Goal: Task Accomplishment & Management: Manage account settings

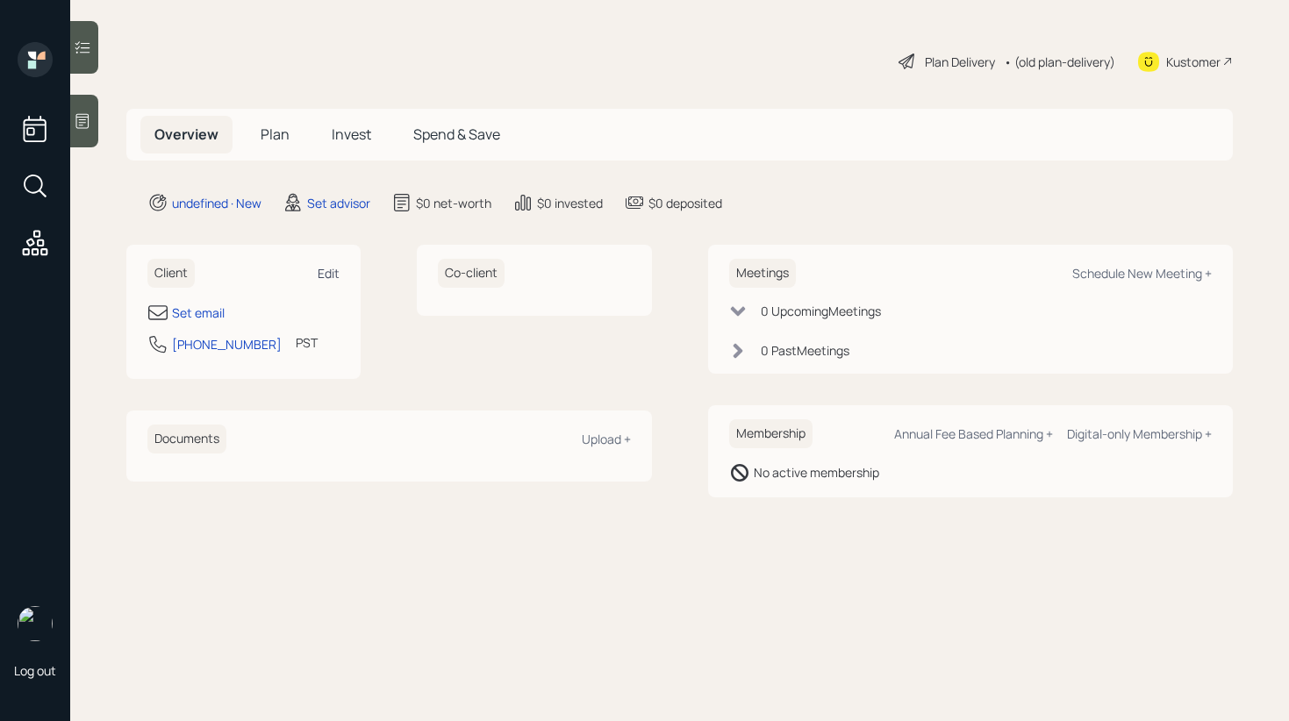
click at [328, 275] on div "Edit" at bounding box center [329, 273] width 22 height 17
select select "America/Los_Angeles"
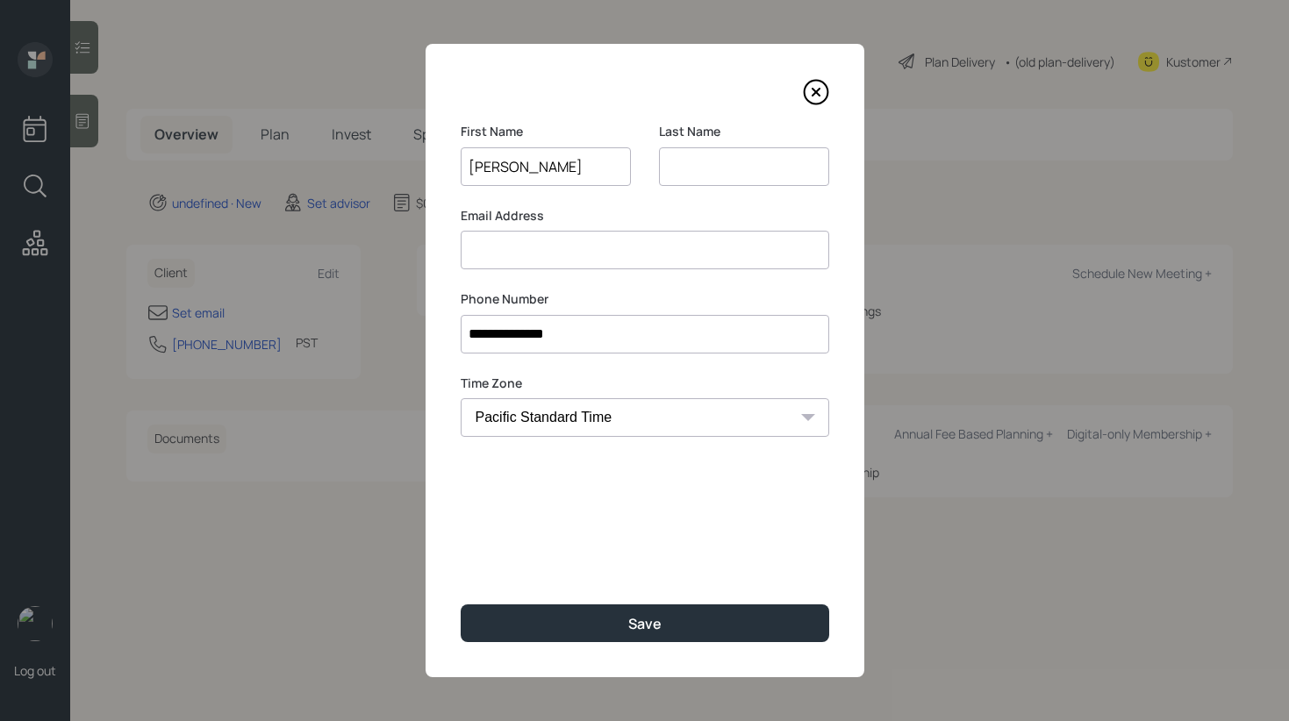
click at [523, 167] on input "[PERSON_NAME]" at bounding box center [546, 166] width 170 height 39
type input "[PERSON_NAME]"
click at [691, 165] on input at bounding box center [744, 166] width 170 height 39
paste input "[PERSON_NAME]"
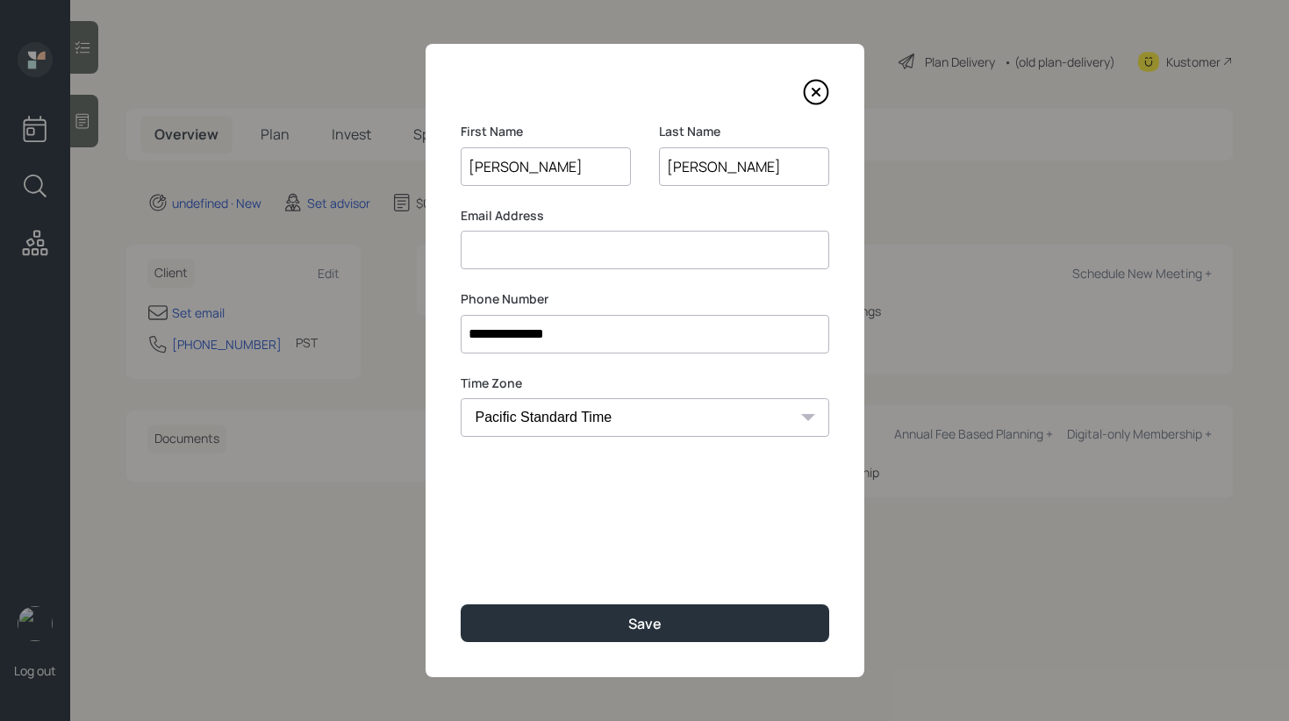
type input "[PERSON_NAME]"
click at [542, 253] on input at bounding box center [645, 250] width 368 height 39
click at [543, 176] on input "[PERSON_NAME]" at bounding box center [546, 166] width 170 height 39
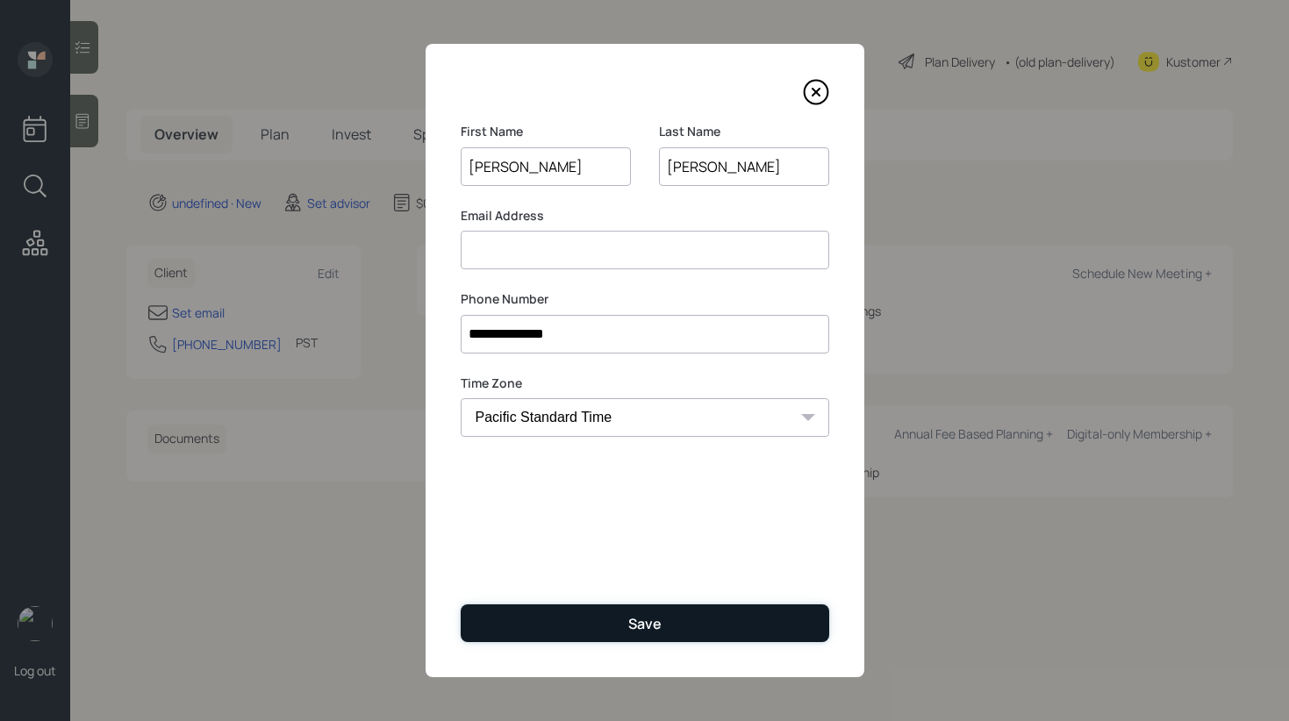
click at [627, 618] on button "Save" at bounding box center [645, 623] width 368 height 38
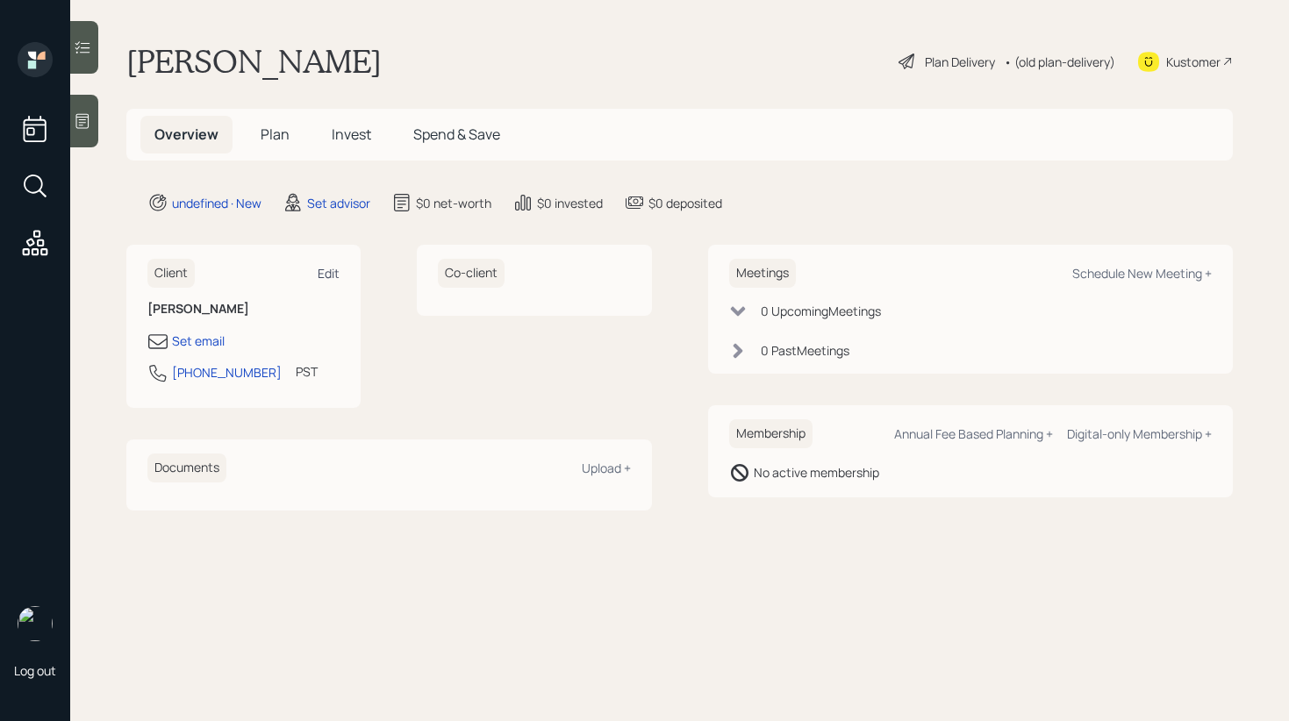
click at [321, 273] on div "Edit" at bounding box center [329, 273] width 22 height 17
select select "America/Los_Angeles"
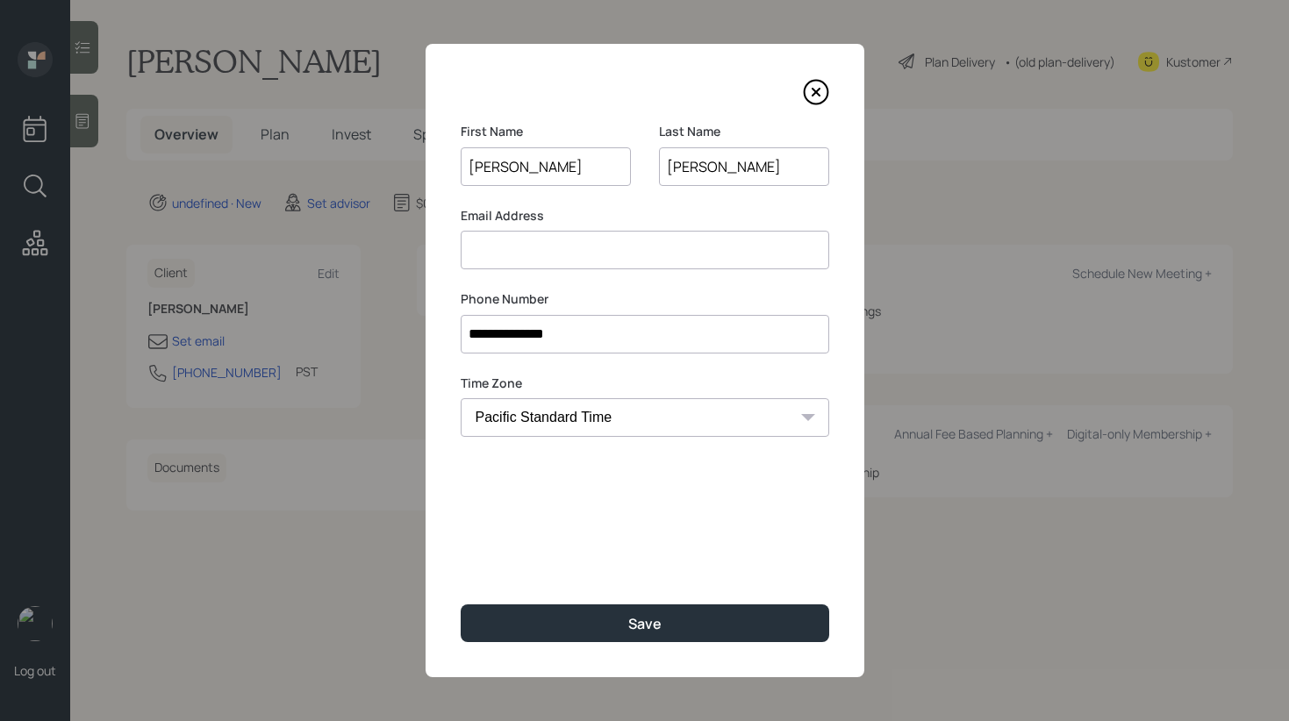
click at [534, 254] on input at bounding box center [645, 250] width 368 height 39
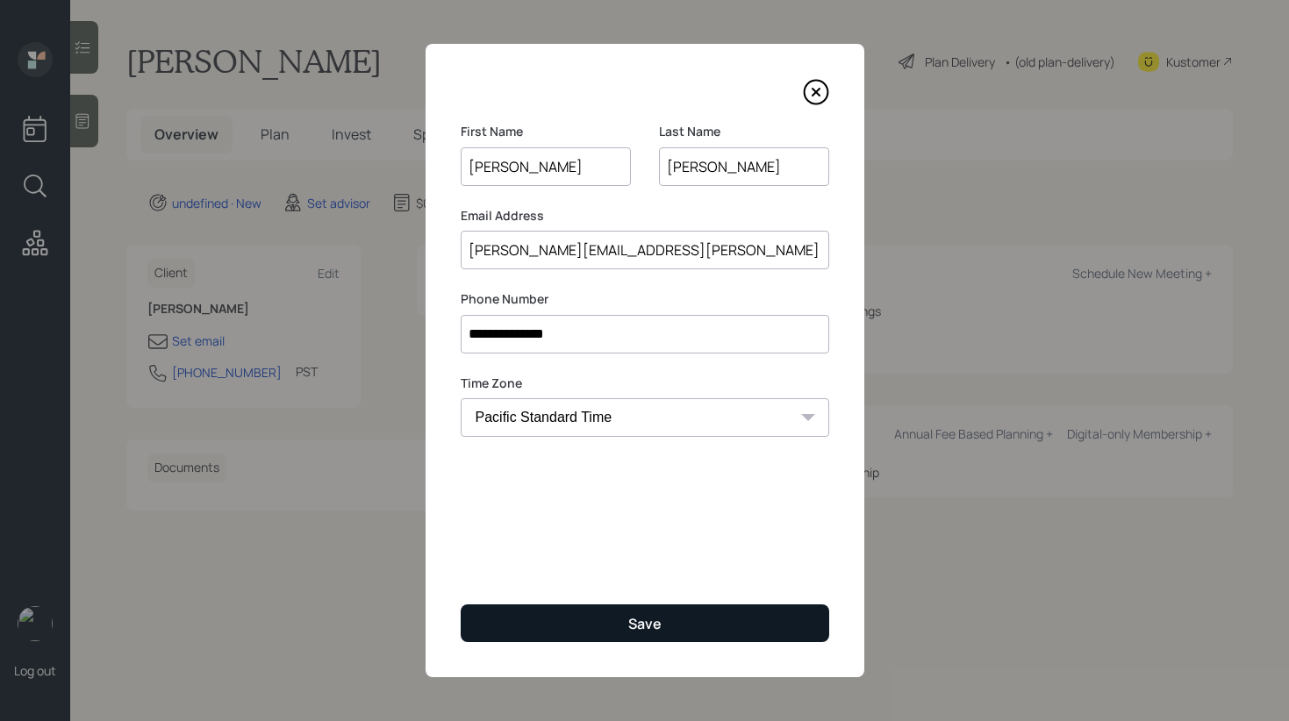
type input "[PERSON_NAME][EMAIL_ADDRESS][PERSON_NAME][DOMAIN_NAME]"
click at [559, 621] on button "Save" at bounding box center [645, 623] width 368 height 38
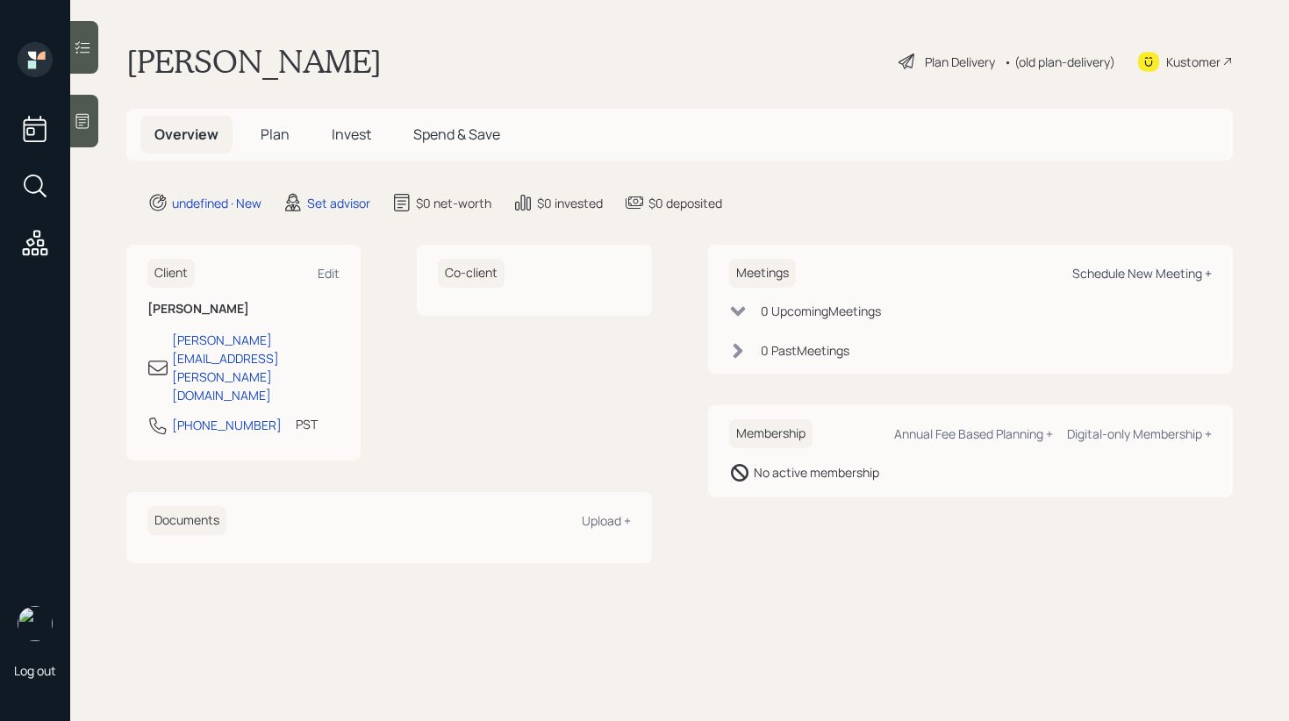
click at [1130, 279] on div "Schedule New Meeting +" at bounding box center [1141, 273] width 139 height 17
select select "round-[PERSON_NAME]"
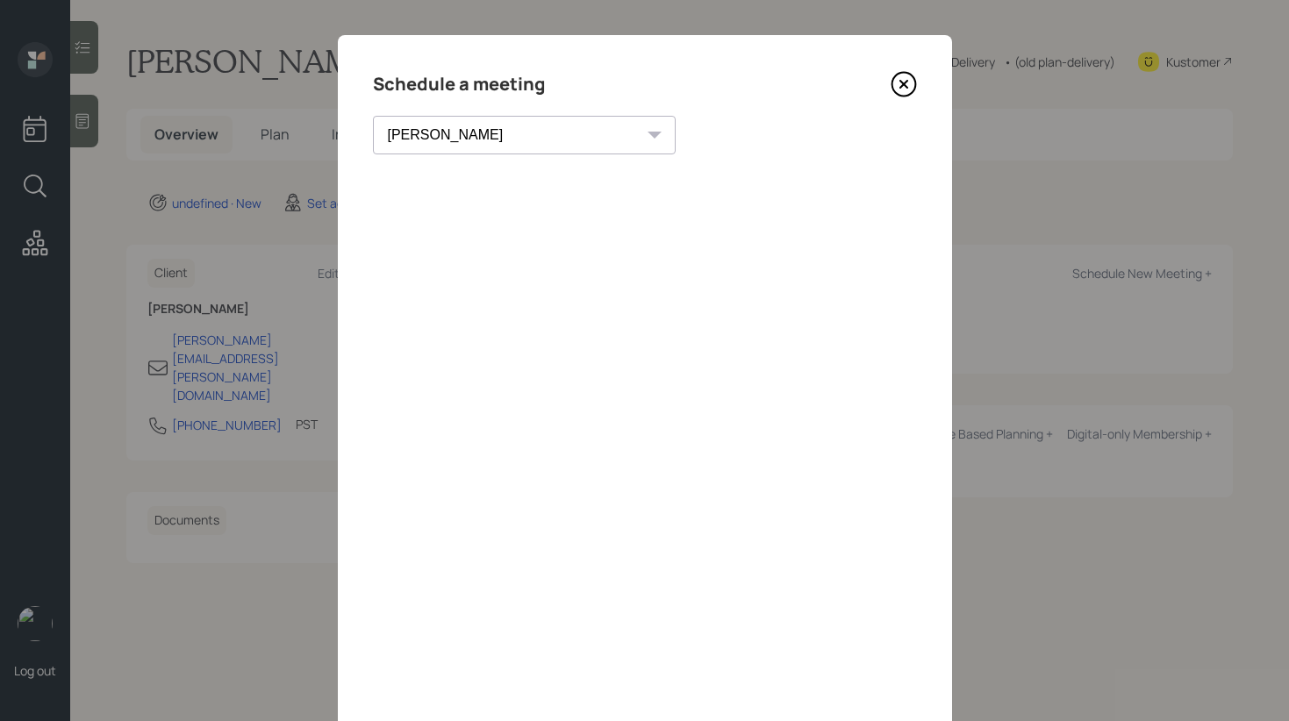
scroll to position [68, 0]
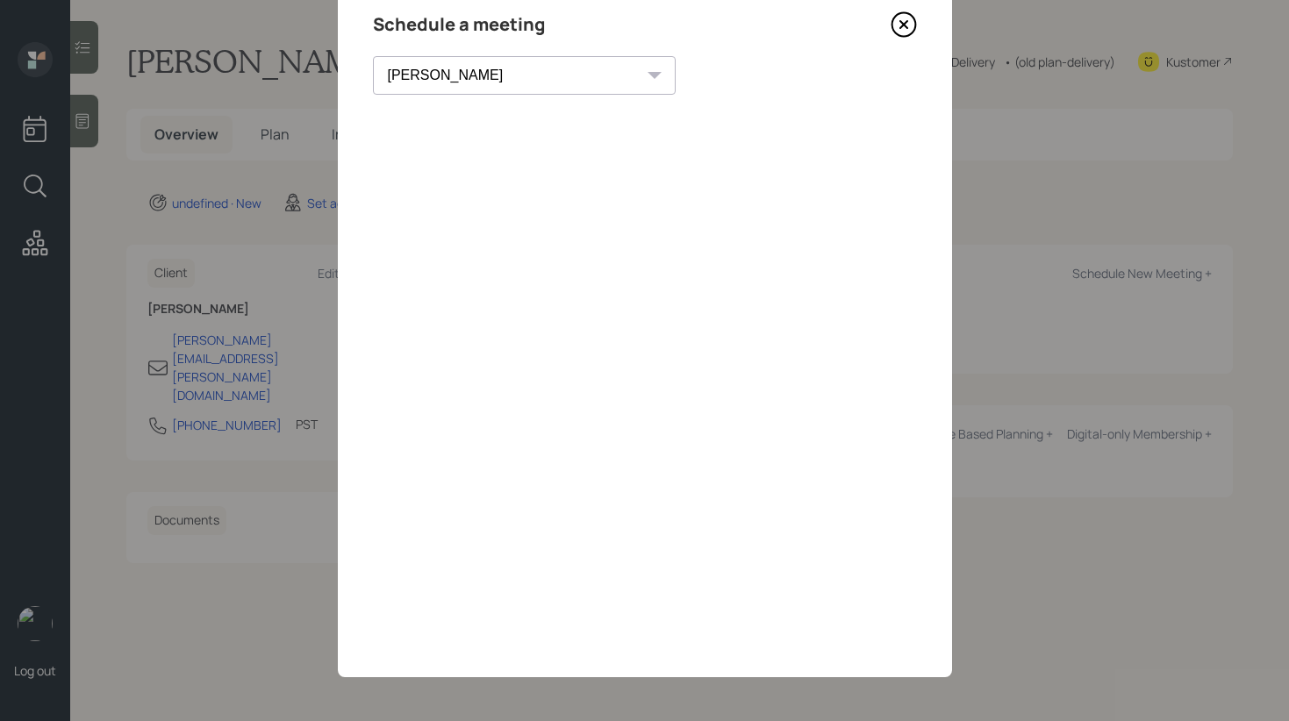
click at [895, 24] on icon at bounding box center [903, 24] width 26 height 26
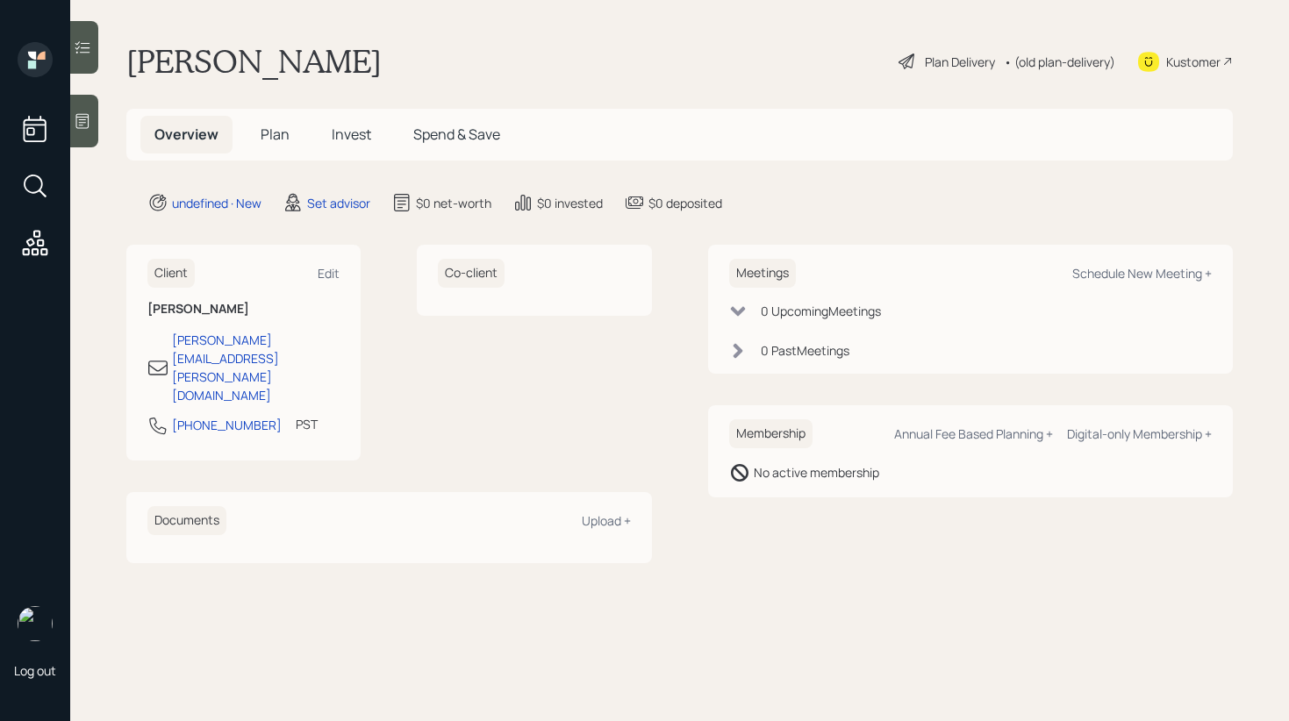
click at [96, 114] on div at bounding box center [84, 121] width 28 height 53
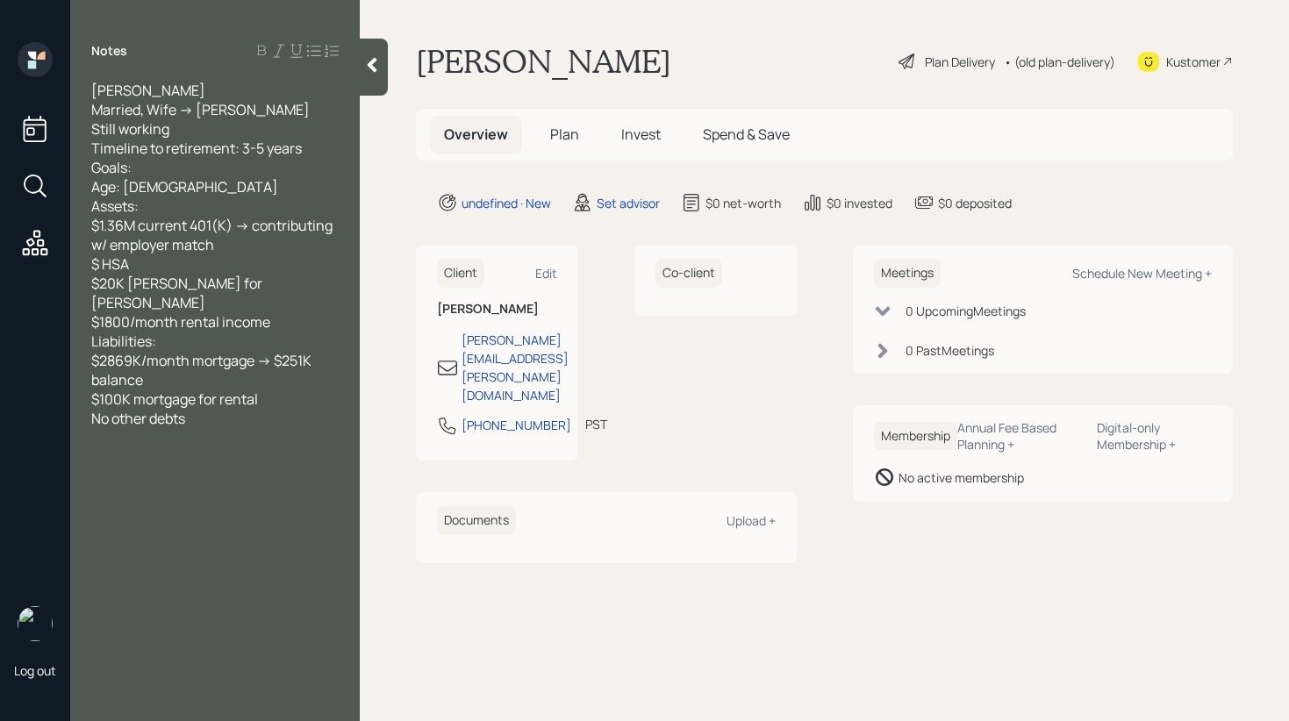
click at [387, 84] on div at bounding box center [374, 67] width 28 height 57
